Goal: Information Seeking & Learning: Learn about a topic

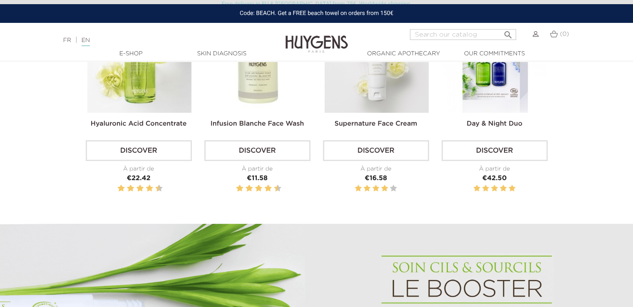
scroll to position [333, 0]
click at [129, 144] on link "Discover" at bounding box center [139, 150] width 106 height 21
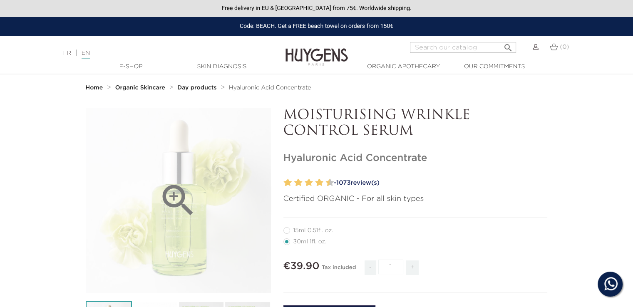
click at [220, 177] on div "" at bounding box center [178, 200] width 185 height 185
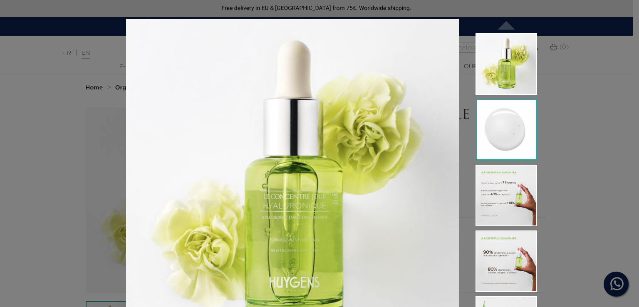
click at [498, 138] on img at bounding box center [506, 130] width 62 height 62
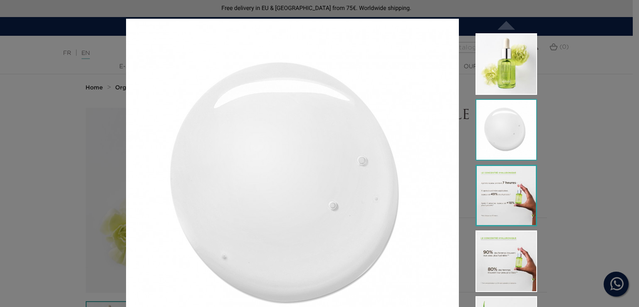
click at [505, 185] on img at bounding box center [506, 196] width 62 height 62
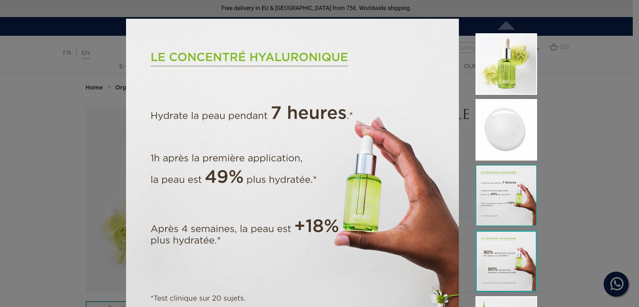
click at [519, 251] on img at bounding box center [506, 261] width 62 height 62
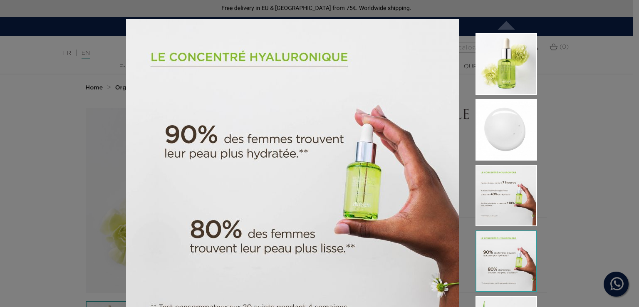
click at [587, 212] on div "Certified ORGANIC - For all skin types " at bounding box center [319, 153] width 639 height 307
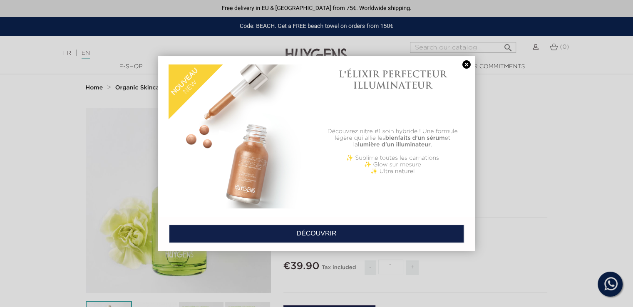
click at [476, 60] on div at bounding box center [316, 153] width 633 height 307
click at [467, 64] on link at bounding box center [466, 64] width 12 height 9
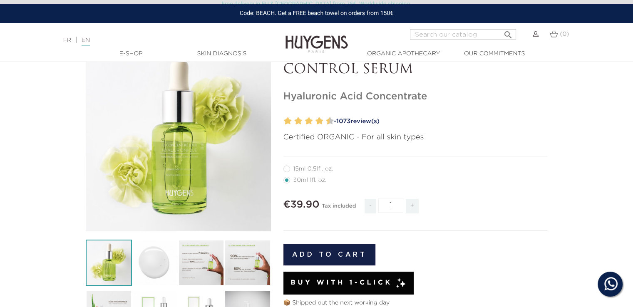
scroll to position [125, 0]
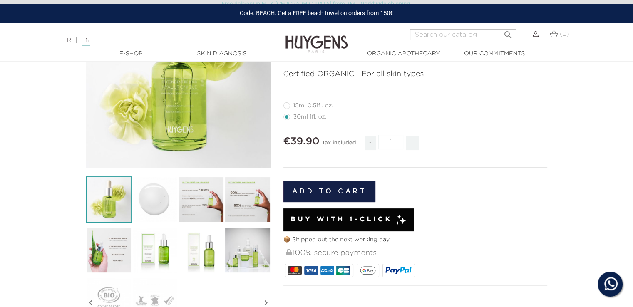
click at [319, 106] on label12"] "15ml 0.51fl. oz." at bounding box center [313, 105] width 60 height 7
radio input "true"
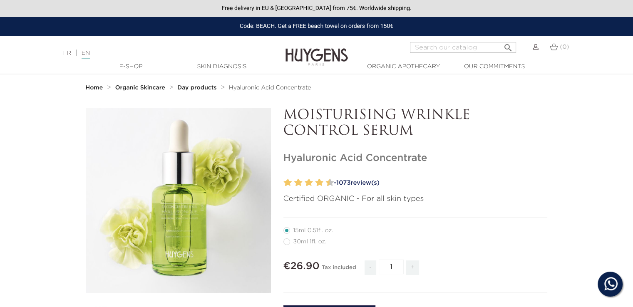
click at [305, 242] on label22"] "30ml 1fl. oz." at bounding box center [309, 241] width 53 height 7
radio input "true"
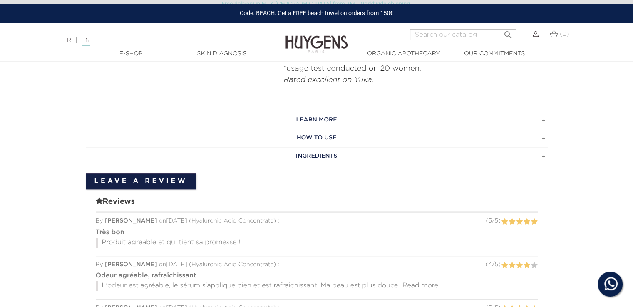
scroll to position [499, 0]
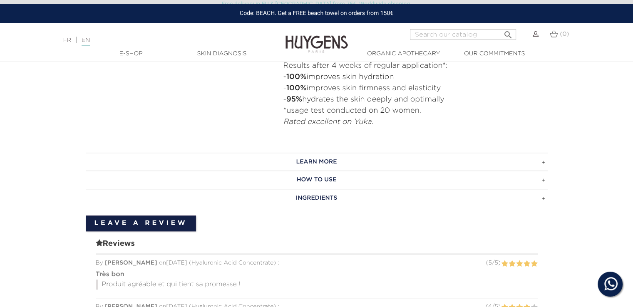
click at [319, 162] on h3 "LEARN MORE" at bounding box center [317, 162] width 462 height 18
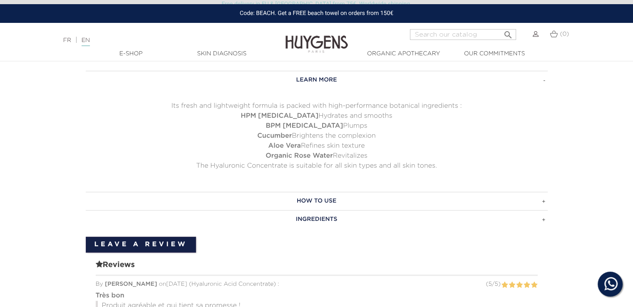
scroll to position [582, 0]
click at [316, 198] on h3 "HOW TO USE" at bounding box center [317, 199] width 462 height 18
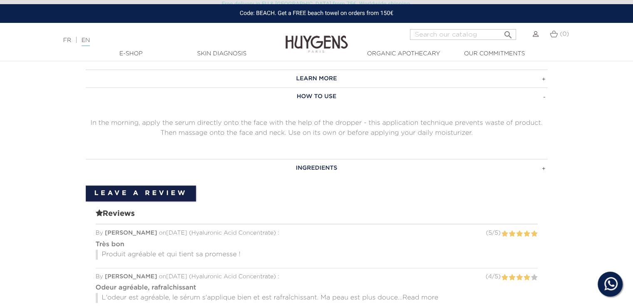
click at [322, 177] on div at bounding box center [317, 181] width 462 height 8
click at [322, 165] on h3 "INGREDIENTS" at bounding box center [317, 168] width 462 height 18
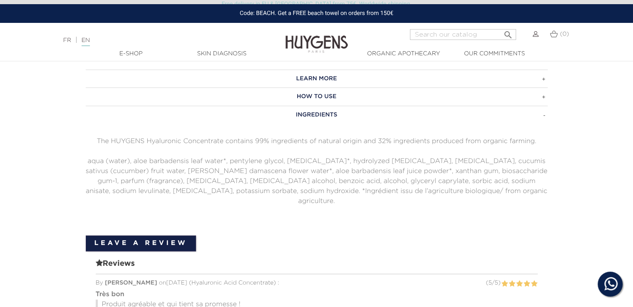
click at [314, 110] on h3 "INGREDIENTS" at bounding box center [317, 115] width 462 height 18
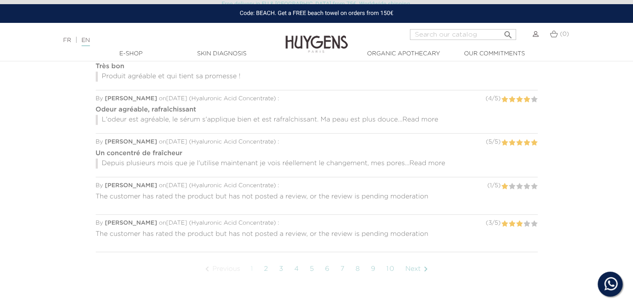
scroll to position [665, 0]
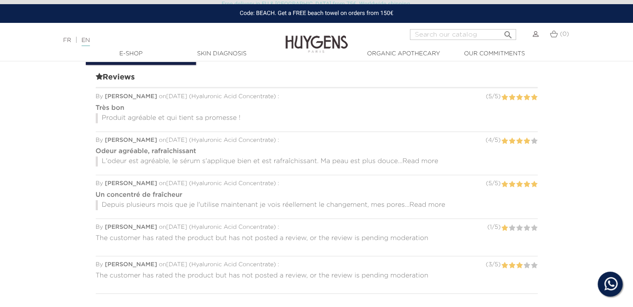
click at [442, 203] on span "Read more" at bounding box center [427, 205] width 36 height 7
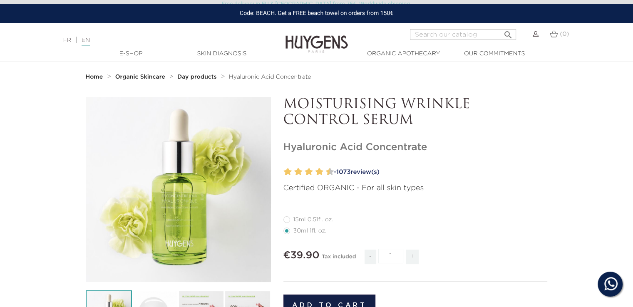
scroll to position [0, 0]
